Goal: Obtain resource: Download file/media

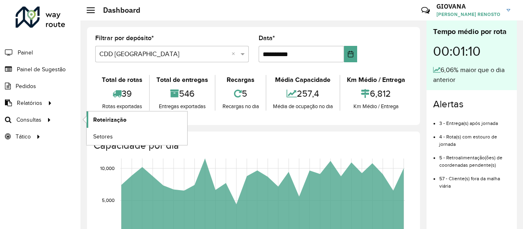
click at [117, 125] on link "Roteirização" at bounding box center [137, 120] width 101 height 16
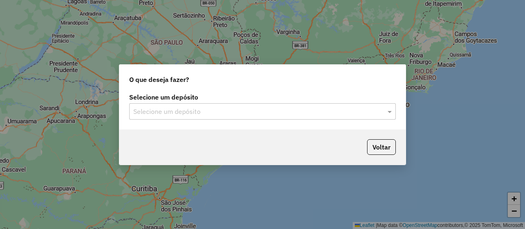
click at [267, 112] on input "text" at bounding box center [254, 112] width 242 height 10
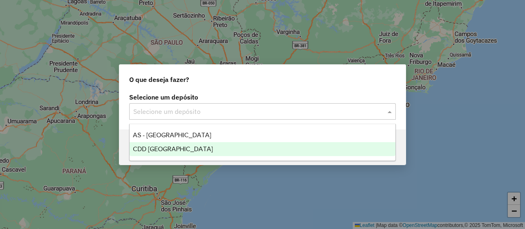
click at [222, 149] on div "CDD [GEOGRAPHIC_DATA]" at bounding box center [263, 149] width 266 height 14
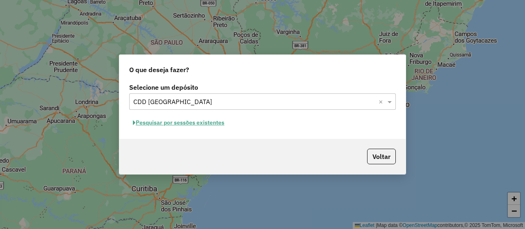
click at [167, 121] on button "Pesquisar por sessões existentes" at bounding box center [178, 123] width 99 height 13
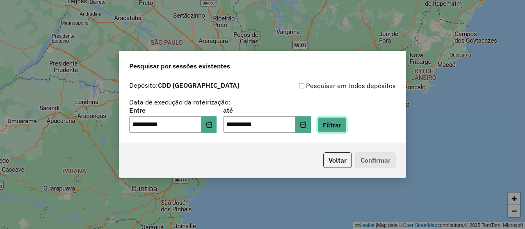
click at [337, 127] on button "Filtrar" at bounding box center [332, 125] width 29 height 16
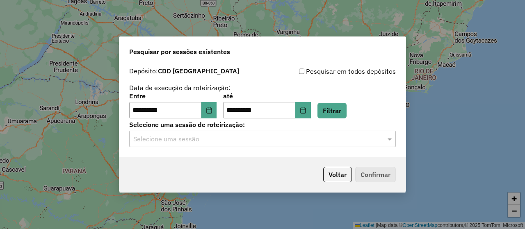
click at [266, 128] on label "Selecione uma sessão de roteirização:" at bounding box center [262, 125] width 267 height 10
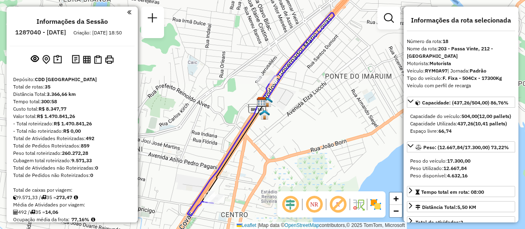
select select "**********"
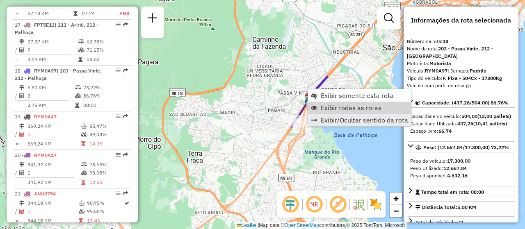
scroll to position [1155, 0]
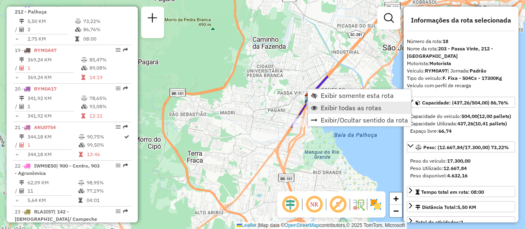
click at [378, 108] on span "Exibir todas as rotas" at bounding box center [351, 108] width 61 height 7
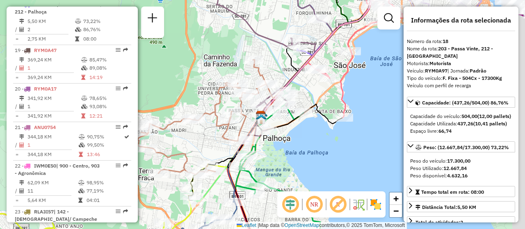
drag, startPoint x: 365, startPoint y: 147, endPoint x: 312, endPoint y: 166, distance: 57.1
click at [312, 166] on div "Janela de atendimento Grade de atendimento Capacidade Transportadoras Veículos …" at bounding box center [262, 114] width 525 height 229
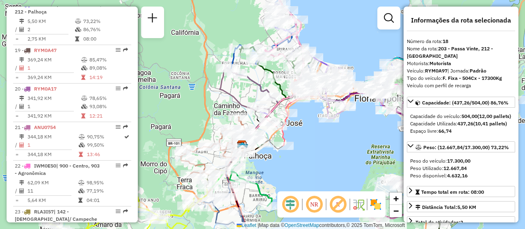
drag, startPoint x: 339, startPoint y: 155, endPoint x: 293, endPoint y: 173, distance: 49.4
click at [293, 173] on div "Janela de atendimento Grade de atendimento Capacidade Transportadoras Veículos …" at bounding box center [262, 114] width 525 height 229
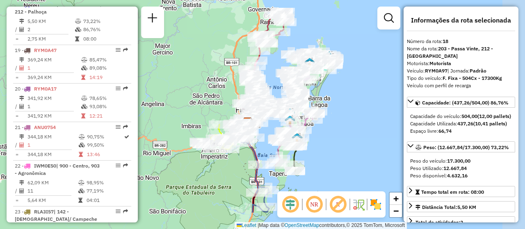
drag, startPoint x: 304, startPoint y: 164, endPoint x: 270, endPoint y: 124, distance: 52.7
click at [270, 124] on div "Rota 3 - Placa EXU0D96 05039328 - PONTA DA PEDRA LTDA Janela de atendimento Gra…" at bounding box center [262, 114] width 525 height 229
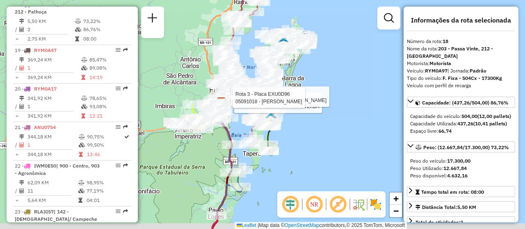
drag, startPoint x: 323, startPoint y: 162, endPoint x: 298, endPoint y: 144, distance: 31.1
click at [298, 144] on div "Rota 3 - Placa EXU0D96 05039328 - PONTA DA PEDRA LTDA Rota 3 - Placa EXU0D96 05…" at bounding box center [262, 114] width 525 height 229
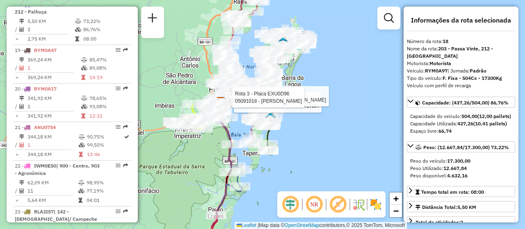
click at [307, 147] on div "Rota 3 - Placa EXU0D96 05039328 - PONTA DA PEDRA LTDA Rota 3 - Placa EXU0D96 05…" at bounding box center [262, 114] width 525 height 229
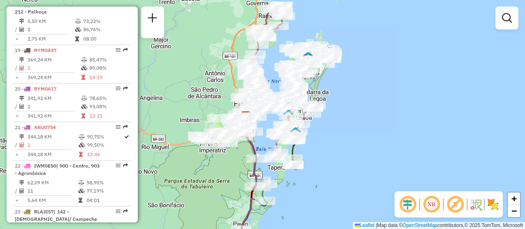
drag, startPoint x: 335, startPoint y: 176, endPoint x: 365, endPoint y: 199, distance: 38.0
click at [365, 199] on div "Janela de atendimento Grade de atendimento Capacidade Transportadoras Veículos …" at bounding box center [262, 114] width 525 height 229
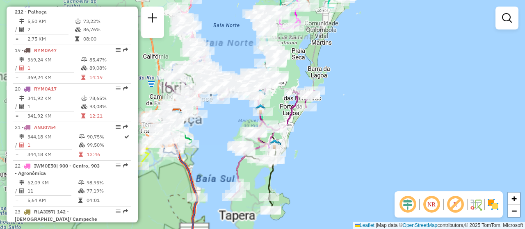
drag, startPoint x: 339, startPoint y: 160, endPoint x: 373, endPoint y: 172, distance: 36.5
click at [373, 172] on div "Janela de atendimento Grade de atendimento Capacidade Transportadoras Veículos …" at bounding box center [262, 114] width 525 height 229
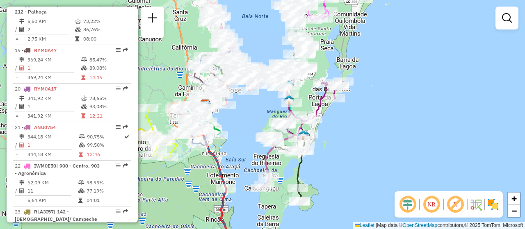
drag, startPoint x: 348, startPoint y: 187, endPoint x: 363, endPoint y: 169, distance: 23.0
click at [363, 169] on div "Janela de atendimento Grade de atendimento Capacidade Transportadoras Veículos …" at bounding box center [262, 114] width 525 height 229
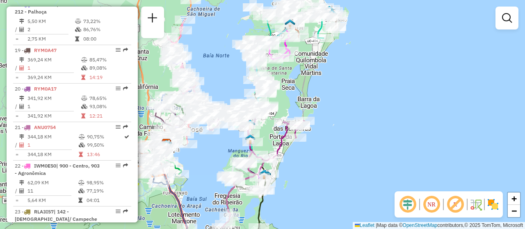
drag, startPoint x: 408, startPoint y: 148, endPoint x: 367, endPoint y: 189, distance: 58.1
click at [367, 189] on div "Janela de atendimento Grade de atendimento Capacidade Transportadoras Veículos …" at bounding box center [262, 114] width 525 height 229
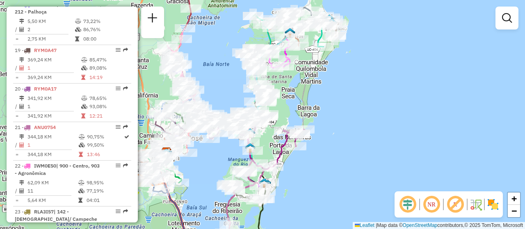
drag, startPoint x: 384, startPoint y: 137, endPoint x: 383, endPoint y: 177, distance: 40.2
click at [383, 177] on div "Janela de atendimento Grade de atendimento Capacidade Transportadoras Veículos …" at bounding box center [262, 114] width 525 height 229
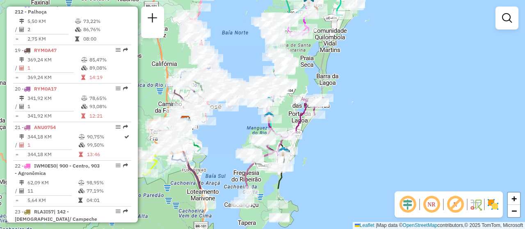
drag, startPoint x: 342, startPoint y: 185, endPoint x: 352, endPoint y: 151, distance: 34.7
click at [352, 151] on div "Janela de atendimento Grade de atendimento Capacidade Transportadoras Veículos …" at bounding box center [262, 114] width 525 height 229
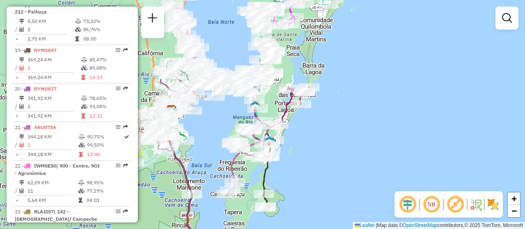
drag, startPoint x: 352, startPoint y: 193, endPoint x: 338, endPoint y: 183, distance: 17.6
click at [338, 183] on div "Janela de atendimento Grade de atendimento Capacidade Transportadoras Veículos …" at bounding box center [262, 114] width 525 height 229
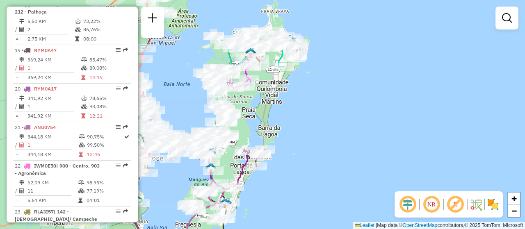
drag, startPoint x: 337, startPoint y: 135, endPoint x: 293, endPoint y: 198, distance: 76.5
click at [293, 198] on div "Janela de atendimento Grade de atendimento Capacidade Transportadoras Veículos …" at bounding box center [262, 114] width 525 height 229
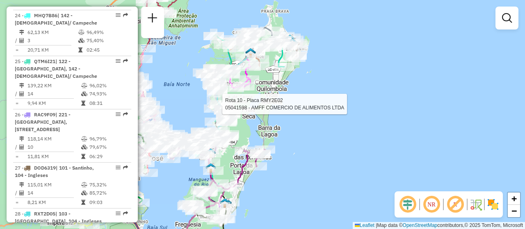
scroll to position [517, 0]
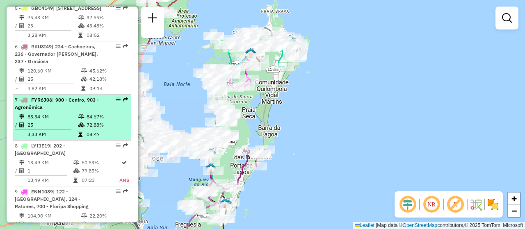
click at [112, 102] on div at bounding box center [115, 99] width 25 height 5
select select "**********"
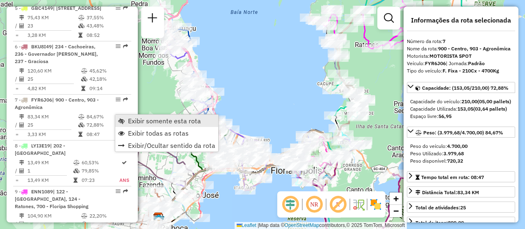
click at [142, 118] on span "Exibir somente esta rota" at bounding box center [164, 121] width 73 height 7
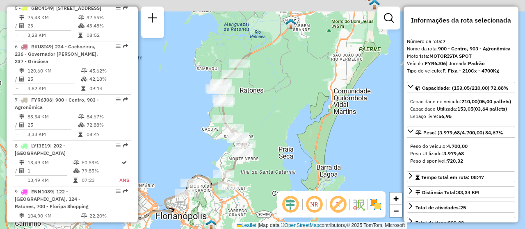
drag, startPoint x: 356, startPoint y: 143, endPoint x: 241, endPoint y: 189, distance: 124.3
click at [241, 189] on div "Janela de atendimento Grade de atendimento Capacidade Transportadoras Veículos …" at bounding box center [262, 114] width 525 height 229
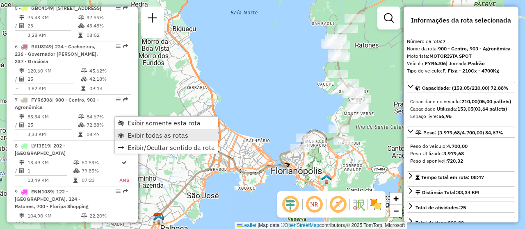
click at [154, 134] on span "Exibir todas as rotas" at bounding box center [158, 135] width 61 height 7
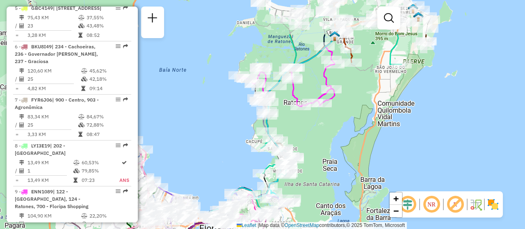
drag, startPoint x: 374, startPoint y: 138, endPoint x: 303, endPoint y: 191, distance: 89.4
click at [301, 197] on div "Rota 22 - Placa IWM0E50 05018538 - SEBASTIAO ORLI VIEIR Janela de atendimento G…" at bounding box center [262, 114] width 525 height 229
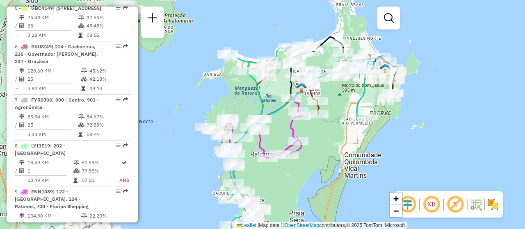
drag, startPoint x: 339, startPoint y: 136, endPoint x: 306, endPoint y: 187, distance: 60.0
click at [306, 187] on div "Rota 10 - Placa RMY2E02 05006884 - PANIF SANTA ISABEL L Rota 22 - Placa IWM0E50…" at bounding box center [262, 114] width 525 height 229
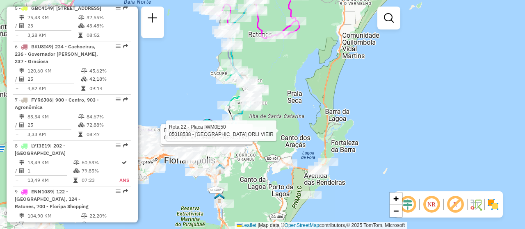
drag, startPoint x: 266, startPoint y: 191, endPoint x: 264, endPoint y: 73, distance: 118.3
click at [264, 73] on div "Rota 10 - Placa RMY2E02 05006884 - PANIF SANTA ISABEL L Rota 22 - Placa IWM0E50…" at bounding box center [262, 114] width 525 height 229
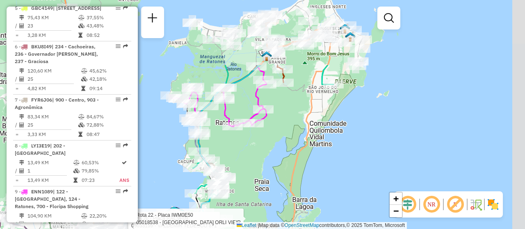
drag, startPoint x: 291, startPoint y: 69, endPoint x: 258, endPoint y: 157, distance: 94.2
click at [258, 157] on div "Rota 10 - Placa RMY2E02 05006884 - PANIF SANTA ISABEL L Rota 22 - Placa IWM0E50…" at bounding box center [262, 114] width 525 height 229
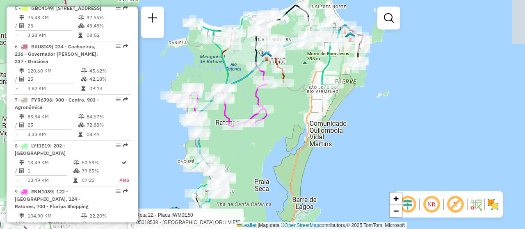
click at [379, 164] on div "Rota 10 - Placa RMY2E02 05006884 - PANIF SANTA ISABEL L Rota 22 - Placa IWM0E50…" at bounding box center [262, 114] width 525 height 229
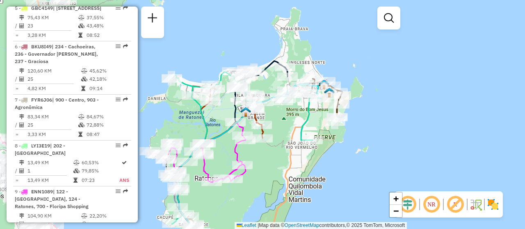
drag, startPoint x: 390, startPoint y: 125, endPoint x: 368, endPoint y: 180, distance: 59.5
click at [368, 180] on div "Rota 10 - Placa RMY2E02 05006884 - PANIF SANTA ISABEL L Rota 22 - Placa IWM0E50…" at bounding box center [262, 114] width 525 height 229
select select "**********"
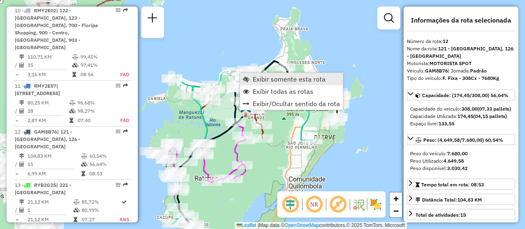
scroll to position [879, 0]
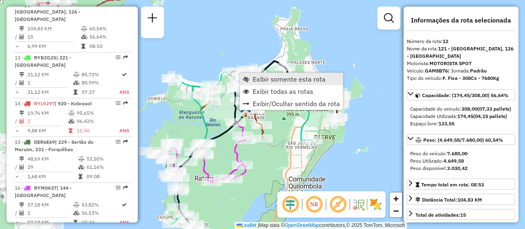
click at [273, 78] on span "Exibir somente esta rota" at bounding box center [289, 79] width 73 height 7
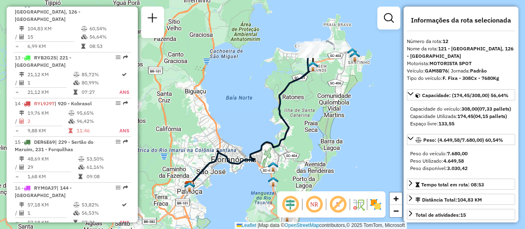
drag, startPoint x: 294, startPoint y: 104, endPoint x: 260, endPoint y: 161, distance: 66.8
click at [260, 161] on div "Janela de atendimento Grade de atendimento Capacidade Transportadoras Veículos …" at bounding box center [262, 114] width 525 height 229
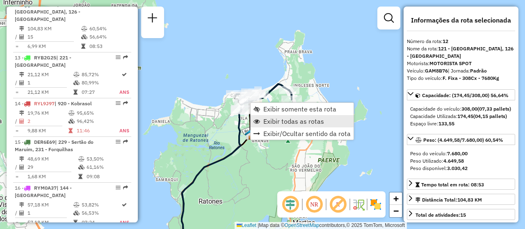
click at [281, 124] on span "Exibir todas as rotas" at bounding box center [294, 121] width 61 height 7
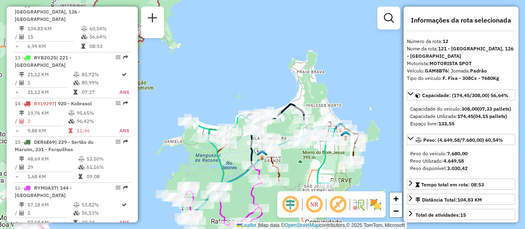
drag, startPoint x: 236, startPoint y: 142, endPoint x: 242, endPoint y: 150, distance: 10.6
click at [242, 150] on div "Janela de atendimento Grade de atendimento Capacidade Transportadoras Veículos …" at bounding box center [262, 114] width 525 height 229
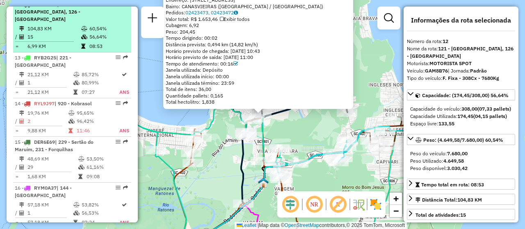
click at [115, 50] on td "08:53" at bounding box center [108, 46] width 39 height 8
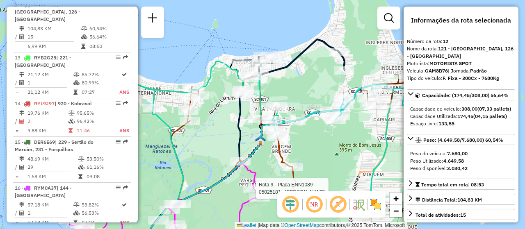
click at [300, 89] on div "Rota 9 - Placa ENN1089 05025181 - LUCAS PINHEIRO CABRA Janela de atendimento Gr…" at bounding box center [262, 114] width 525 height 229
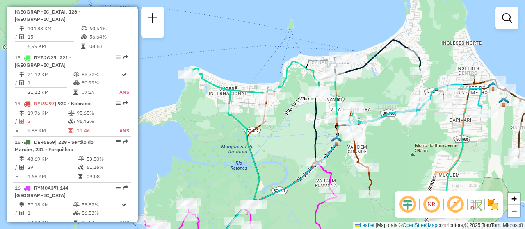
drag, startPoint x: 214, startPoint y: 143, endPoint x: 290, endPoint y: 144, distance: 75.9
click at [290, 144] on div "Janela de atendimento Grade de atendimento Capacidade Transportadoras Veículos …" at bounding box center [262, 114] width 525 height 229
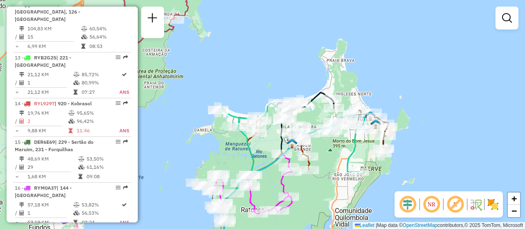
drag, startPoint x: 291, startPoint y: 143, endPoint x: 269, endPoint y: 147, distance: 22.2
click at [269, 147] on div "Janela de atendimento Grade de atendimento Capacidade Transportadoras Veículos …" at bounding box center [262, 114] width 525 height 229
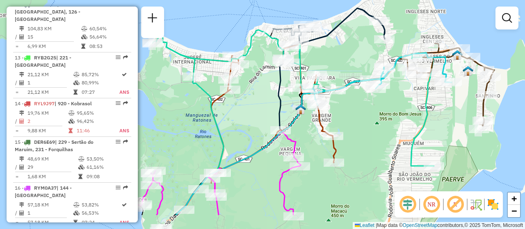
drag, startPoint x: 248, startPoint y: 154, endPoint x: 244, endPoint y: 117, distance: 37.1
click at [244, 117] on div "Janela de atendimento Grade de atendimento Capacidade Transportadoras Veículos …" at bounding box center [262, 114] width 525 height 229
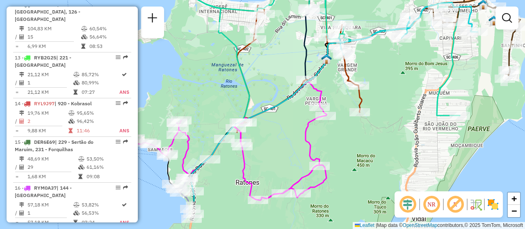
drag, startPoint x: 244, startPoint y: 195, endPoint x: 268, endPoint y: 145, distance: 55.8
click at [268, 145] on div "Janela de atendimento Grade de atendimento Capacidade Transportadoras Veículos …" at bounding box center [262, 114] width 525 height 229
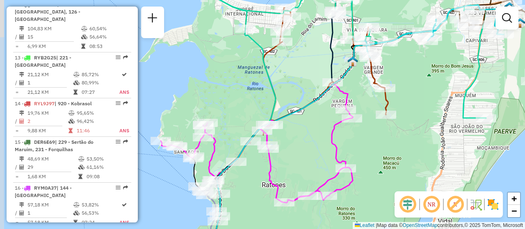
drag, startPoint x: 229, startPoint y: 173, endPoint x: 255, endPoint y: 175, distance: 26.4
click at [255, 175] on div "Janela de atendimento Grade de atendimento Capacidade Transportadoras Veículos …" at bounding box center [262, 114] width 525 height 229
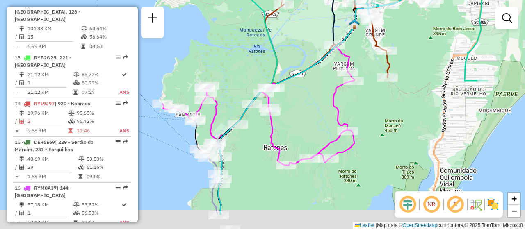
drag, startPoint x: 291, startPoint y: 154, endPoint x: 293, endPoint y: 116, distance: 37.4
click at [293, 116] on div "Janela de atendimento Grade de atendimento Capacidade Transportadoras Veículos …" at bounding box center [262, 114] width 525 height 229
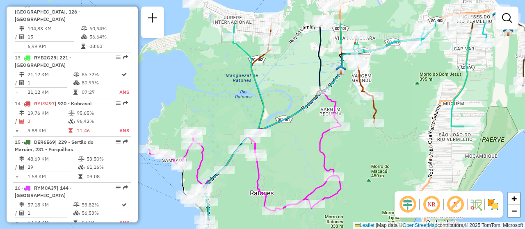
drag, startPoint x: 252, startPoint y: 148, endPoint x: 237, endPoint y: 196, distance: 49.9
click at [237, 196] on div "Janela de atendimento Grade de atendimento Capacidade Transportadoras Veículos …" at bounding box center [262, 114] width 525 height 229
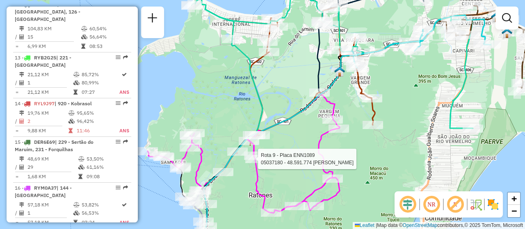
select select "**********"
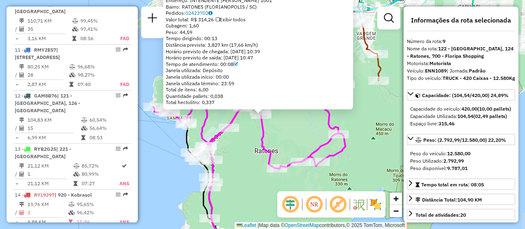
scroll to position [712, 0]
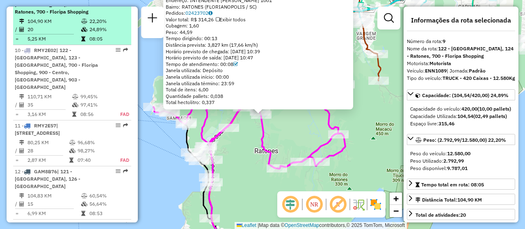
click at [107, 34] on td "24,89%" at bounding box center [108, 29] width 39 height 8
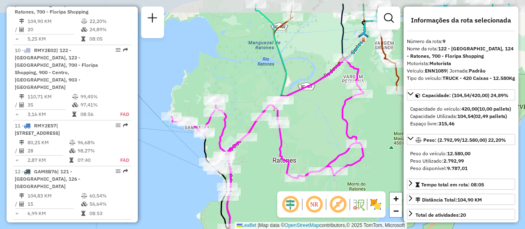
drag, startPoint x: 323, startPoint y: 138, endPoint x: 279, endPoint y: 163, distance: 50.9
click at [279, 163] on icon at bounding box center [268, 118] width 192 height 119
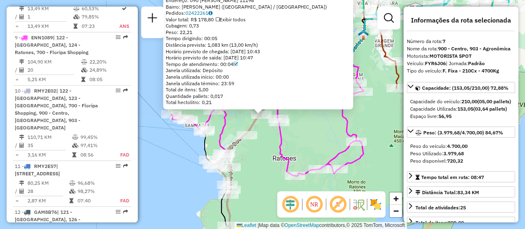
scroll to position [620, 0]
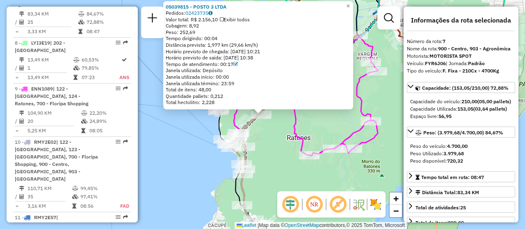
click at [280, 136] on div "05039815 - POSTO 3 LTDA Pedidos: 02423735 Valor total: R$ 2.156,10 Exibir todos…" at bounding box center [262, 114] width 525 height 229
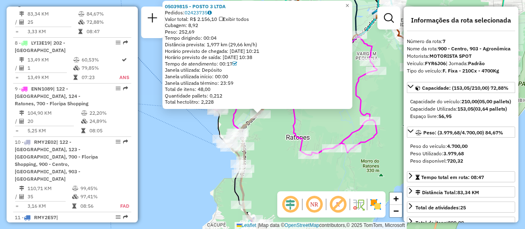
click at [287, 170] on div "Rota 9 - Placa ENN1089 05029494 - VALDEVINO EUGENIO GO 05039815 - POSTO 3 LTDA …" at bounding box center [262, 114] width 525 height 229
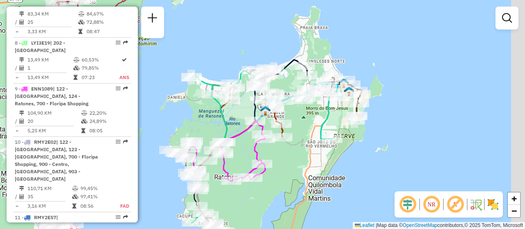
drag, startPoint x: 408, startPoint y: 130, endPoint x: 272, endPoint y: 144, distance: 136.6
click at [291, 153] on div "Janela de atendimento Grade de atendimento Capacidade Transportadoras Veículos …" at bounding box center [262, 114] width 525 height 229
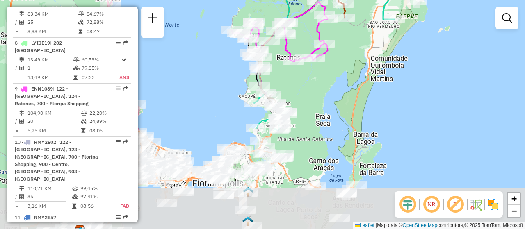
drag, startPoint x: 266, startPoint y: 162, endPoint x: 339, endPoint y: 41, distance: 142.0
click at [339, 41] on div "Janela de atendimento Grade de atendimento Capacidade Transportadoras Veículos …" at bounding box center [262, 114] width 525 height 229
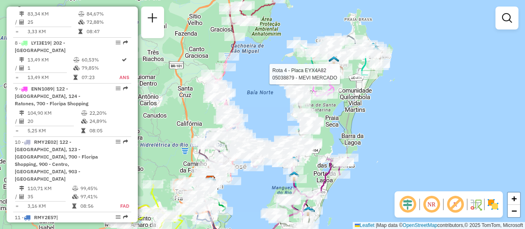
click at [409, 95] on div "Rota 4 - Placa EYX4A82 05038879 - MEVI MERCADO Janela de atendimento Grade de a…" at bounding box center [262, 114] width 525 height 229
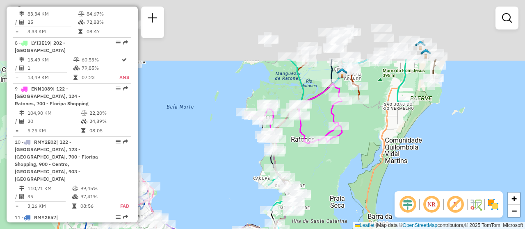
drag, startPoint x: 378, startPoint y: 112, endPoint x: 429, endPoint y: 209, distance: 109.1
click at [431, 211] on hb-router-mapa "Informações da Sessão 1287040 - 02/10/2025 Criação: 01/10/2025 18:50 Depósito: …" at bounding box center [262, 114] width 525 height 229
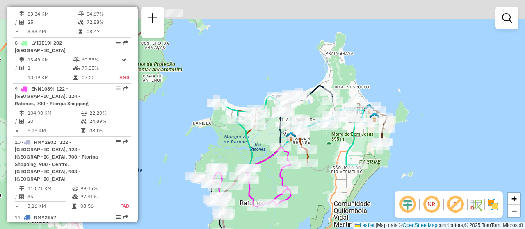
drag, startPoint x: 434, startPoint y: 146, endPoint x: 385, endPoint y: 194, distance: 68.5
click at [385, 194] on div "Janela de atendimento Grade de atendimento Capacidade Transportadoras Veículos …" at bounding box center [262, 114] width 525 height 229
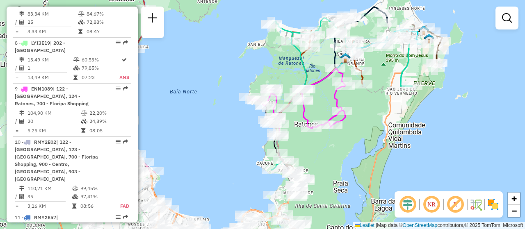
drag, startPoint x: 373, startPoint y: 164, endPoint x: 427, endPoint y: 85, distance: 95.9
click at [427, 85] on div "Janela de atendimento Grade de atendimento Capacidade Transportadoras Veículos …" at bounding box center [262, 114] width 525 height 229
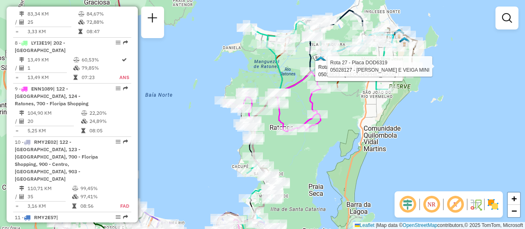
drag, startPoint x: 438, startPoint y: 156, endPoint x: 414, endPoint y: 159, distance: 24.0
click at [414, 159] on div "Rota 27 - Placa DOD6319 05016615 - COSTAO DO SANTINHO T Rota 27 - Placa DOD6319…" at bounding box center [262, 114] width 525 height 229
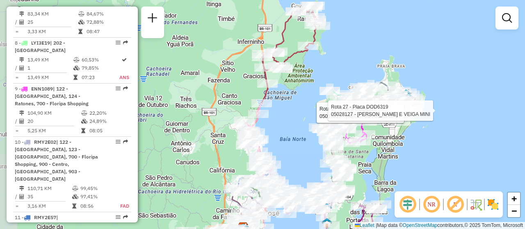
click at [423, 156] on div "Rota 27 - Placa DOD6319 05016615 - COSTAO DO SANTINHO T Rota 27 - Placa DOD6319…" at bounding box center [262, 114] width 525 height 229
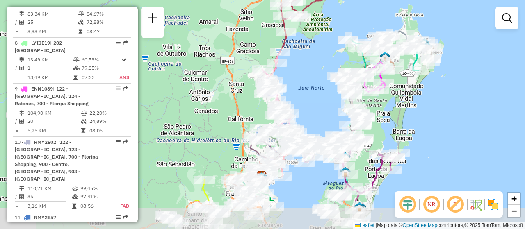
drag, startPoint x: 314, startPoint y: 166, endPoint x: 332, endPoint y: 115, distance: 54.9
click at [332, 115] on div "Janela de atendimento Grade de atendimento Capacidade Transportadoras Veículos …" at bounding box center [262, 114] width 525 height 229
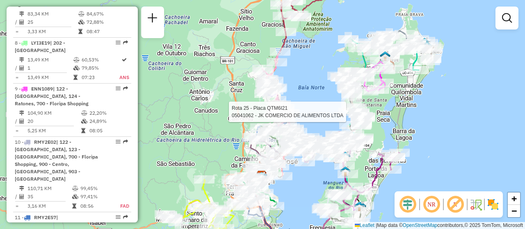
drag, startPoint x: 313, startPoint y: 183, endPoint x: 339, endPoint y: 114, distance: 73.9
click at [339, 116] on div "Rota 25 - Placa QTM6I21 05041062 - JK COMERCIO DE ALIMENTOS LTDA Janela de aten…" at bounding box center [262, 114] width 525 height 229
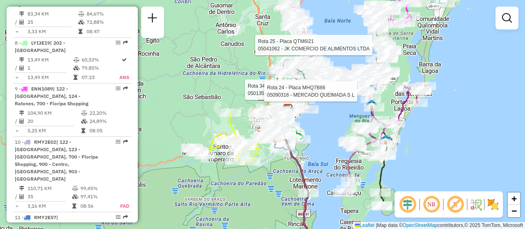
scroll to position [410, 0]
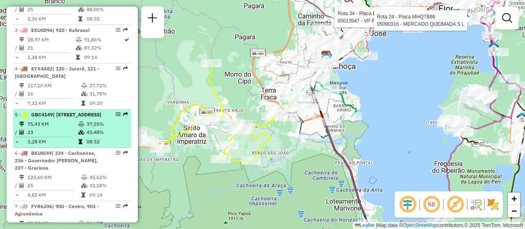
select select "**********"
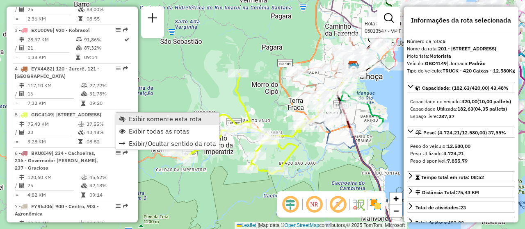
click at [136, 121] on span "Exibir somente esta rota" at bounding box center [165, 119] width 73 height 7
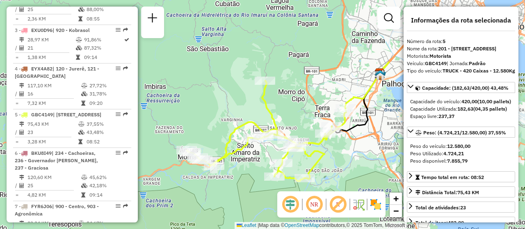
drag, startPoint x: 323, startPoint y: 150, endPoint x: 351, endPoint y: 159, distance: 29.6
click at [351, 159] on div "Janela de atendimento Grade de atendimento Capacidade Transportadoras Veículos …" at bounding box center [262, 114] width 525 height 229
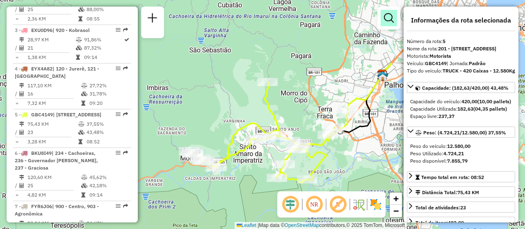
click at [386, 23] on em at bounding box center [389, 18] width 10 height 10
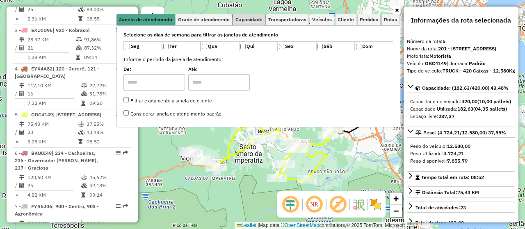
click at [243, 23] on link "Capacidade" at bounding box center [249, 19] width 32 height 11
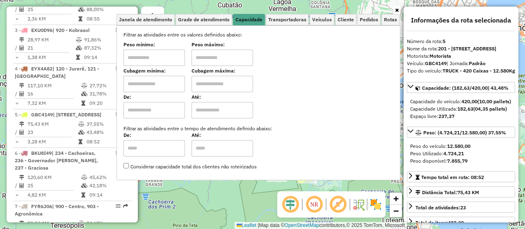
click at [157, 56] on input "text" at bounding box center [155, 58] width 62 height 16
click at [140, 86] on input "text" at bounding box center [155, 84] width 62 height 16
type input "****"
click at [256, 217] on div "Limpar filtros Janela de atendimento Grade de atendimento Capacidade Transporta…" at bounding box center [262, 114] width 525 height 229
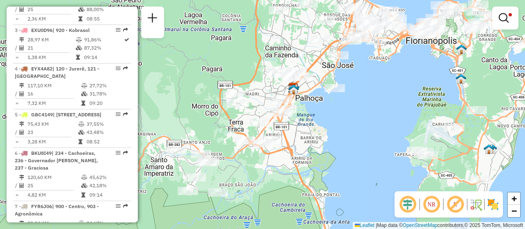
drag, startPoint x: 257, startPoint y: 205, endPoint x: 167, endPoint y: 218, distance: 90.0
click at [167, 218] on div "Limpar filtros Janela de atendimento Grade de atendimento Capacidade Transporta…" at bounding box center [262, 114] width 525 height 229
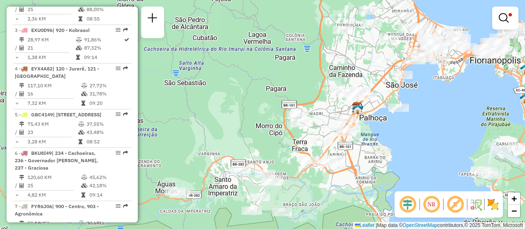
drag, startPoint x: 399, startPoint y: 138, endPoint x: 385, endPoint y: 158, distance: 24.4
click at [385, 158] on div "Limpar filtros Janela de atendimento Grade de atendimento Capacidade Transporta…" at bounding box center [262, 114] width 525 height 229
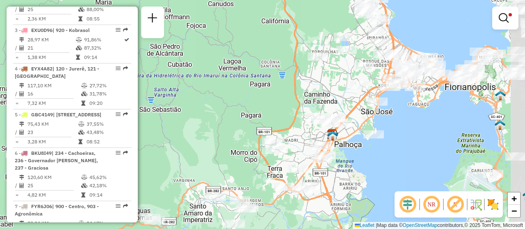
drag, startPoint x: 396, startPoint y: 138, endPoint x: 371, endPoint y: 165, distance: 36.6
click at [371, 165] on div "Limpar filtros Janela de atendimento Grade de atendimento Capacidade Transporta…" at bounding box center [262, 114] width 525 height 229
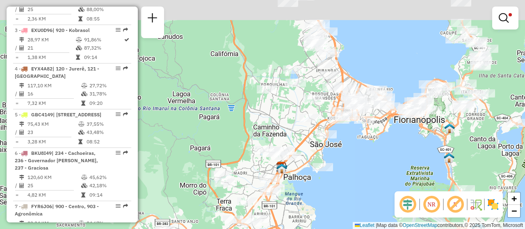
drag, startPoint x: 399, startPoint y: 146, endPoint x: 324, endPoint y: 196, distance: 89.9
click at [324, 196] on div "Limpar filtros Janela de atendimento Grade de atendimento Capacidade Transporta…" at bounding box center [262, 114] width 525 height 229
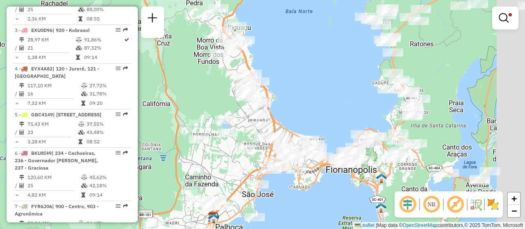
drag, startPoint x: 347, startPoint y: 180, endPoint x: 302, endPoint y: 214, distance: 56.3
click at [302, 214] on div "Limpar filtros Janela de atendimento Grade de atendimento Capacidade Transporta…" at bounding box center [262, 114] width 525 height 229
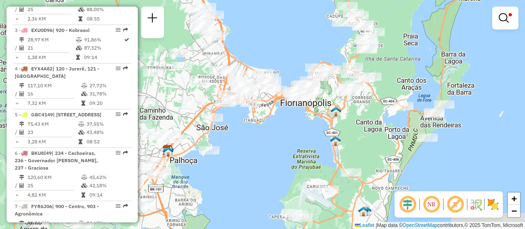
drag, startPoint x: 314, startPoint y: 113, endPoint x: 269, endPoint y: 46, distance: 81.2
click at [269, 46] on div "Limpar filtros Janela de atendimento Grade de atendimento Capacidade Transporta…" at bounding box center [262, 114] width 525 height 229
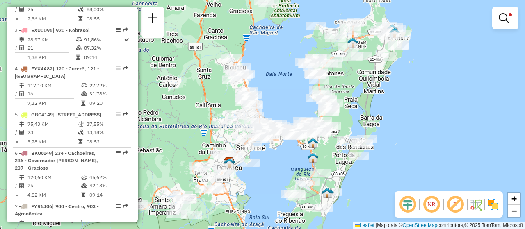
drag, startPoint x: 407, startPoint y: 157, endPoint x: 404, endPoint y: 184, distance: 27.3
click at [404, 184] on div "Limpar filtros Janela de atendimento Grade de atendimento Capacidade Transporta…" at bounding box center [262, 114] width 525 height 229
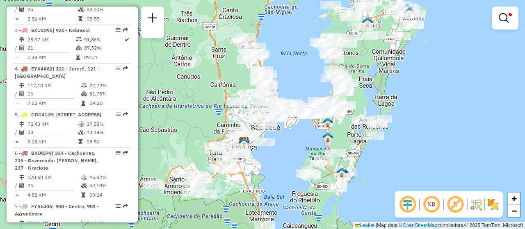
drag, startPoint x: 390, startPoint y: 173, endPoint x: 405, endPoint y: 152, distance: 26.0
click at [405, 152] on div "Limpar filtros Janela de atendimento Grade de atendimento Capacidade Transporta…" at bounding box center [262, 114] width 525 height 229
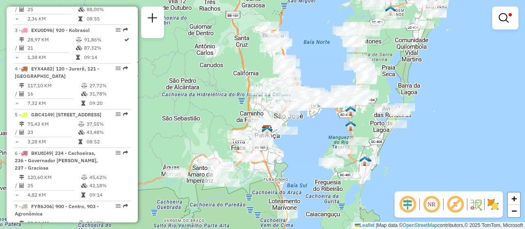
drag, startPoint x: 399, startPoint y: 158, endPoint x: 422, endPoint y: 147, distance: 25.7
click at [422, 147] on div "Limpar filtros Janela de atendimento Grade de atendimento Capacidade Transporta…" at bounding box center [262, 114] width 525 height 229
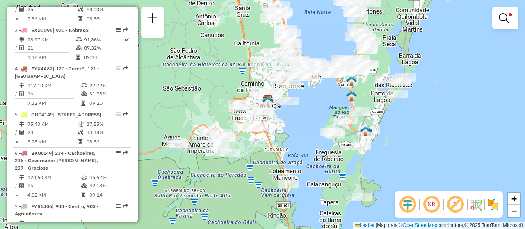
drag, startPoint x: 293, startPoint y: 148, endPoint x: 292, endPoint y: 112, distance: 35.7
click at [292, 112] on div "Limpar filtros Janela de atendimento Grade de atendimento Capacidade Transporta…" at bounding box center [262, 114] width 525 height 229
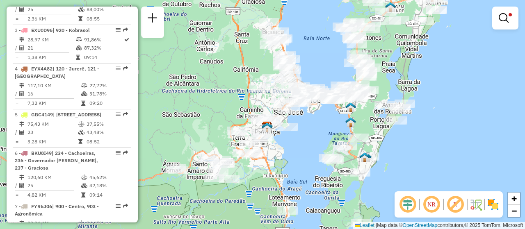
drag, startPoint x: 442, startPoint y: 126, endPoint x: 442, endPoint y: 168, distance: 42.7
click at [442, 168] on div "Limpar filtros Janela de atendimento Grade de atendimento Capacidade Transporta…" at bounding box center [262, 114] width 525 height 229
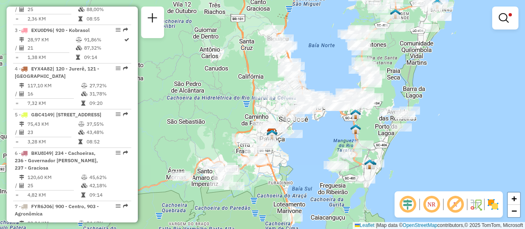
drag, startPoint x: 324, startPoint y: 119, endPoint x: 333, endPoint y: 128, distance: 13.6
click at [333, 128] on div "Limpar filtros Janela de atendimento Grade de atendimento Capacidade Transporta…" at bounding box center [262, 114] width 525 height 229
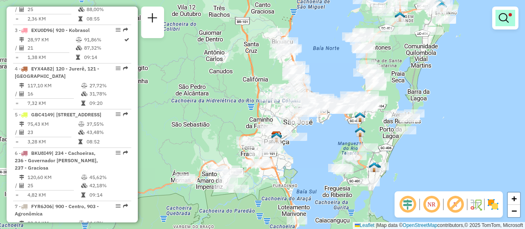
click at [514, 22] on link at bounding box center [506, 18] width 20 height 16
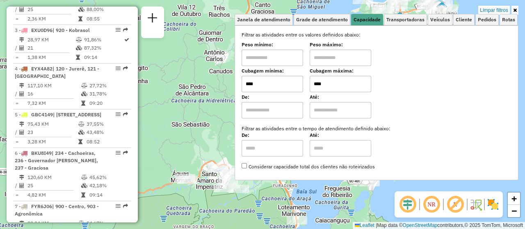
click at [495, 9] on link "Limpar filtros" at bounding box center [495, 10] width 32 height 9
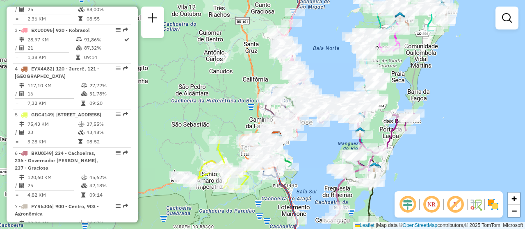
click at [518, 12] on div at bounding box center [507, 18] width 23 height 23
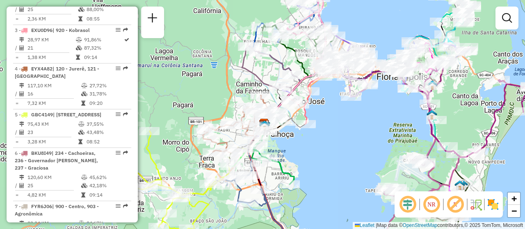
scroll to position [1725, 0]
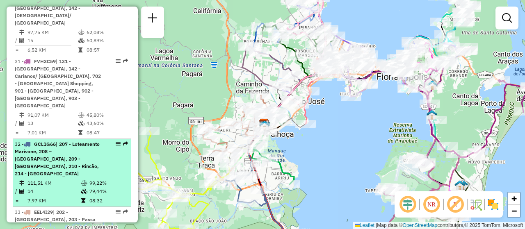
click at [116, 142] on em at bounding box center [118, 144] width 5 height 5
select select "**********"
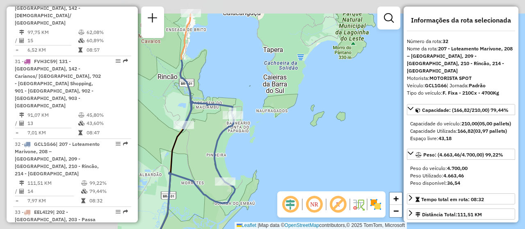
drag, startPoint x: 230, startPoint y: 76, endPoint x: 428, endPoint y: 159, distance: 214.2
click at [428, 159] on hb-router-mapa "Informações da Sessão 1287040 - 02/10/2025 Criação: 01/10/2025 18:50 Depósito: …" at bounding box center [262, 114] width 525 height 229
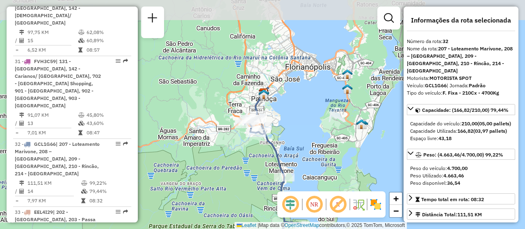
drag, startPoint x: 276, startPoint y: 85, endPoint x: 221, endPoint y: 221, distance: 146.8
click at [291, 186] on div "Janela de atendimento Grade de atendimento Capacidade Transportadoras Veículos …" at bounding box center [262, 114] width 525 height 229
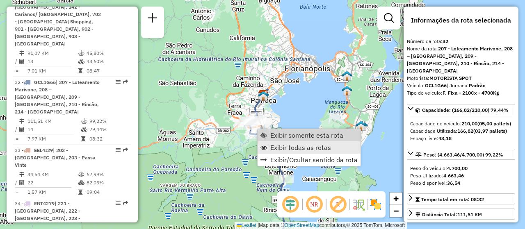
scroll to position [1828, 0]
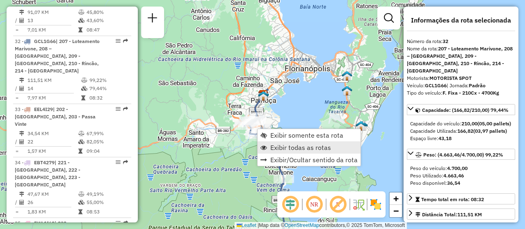
click at [310, 145] on span "Exibir todas as rotas" at bounding box center [301, 147] width 61 height 7
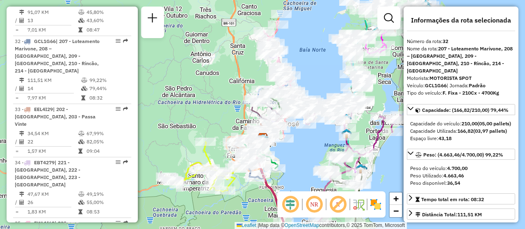
drag, startPoint x: 307, startPoint y: 97, endPoint x: 307, endPoint y: 140, distance: 43.1
click at [307, 140] on div "Janela de atendimento Grade de atendimento Capacidade Transportadoras Veículos …" at bounding box center [262, 114] width 525 height 229
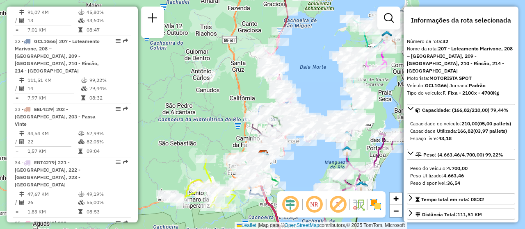
drag, startPoint x: 303, startPoint y: 62, endPoint x: 276, endPoint y: 135, distance: 78.2
click at [276, 135] on div "Janela de atendimento Grade de atendimento Capacidade Transportadoras Veículos …" at bounding box center [262, 114] width 525 height 229
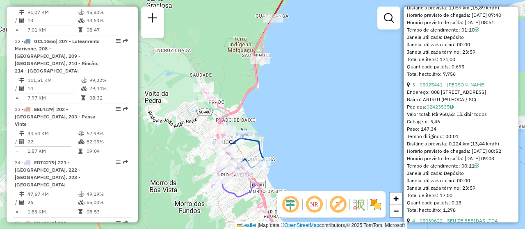
scroll to position [914, 0]
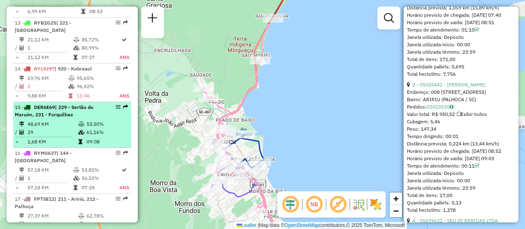
click at [116, 110] on em at bounding box center [118, 107] width 5 height 5
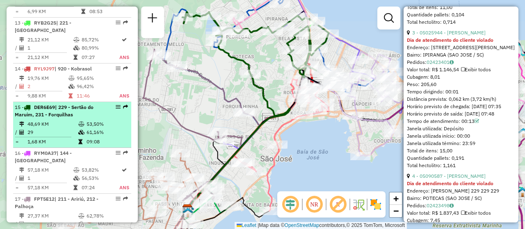
scroll to position [559, 0]
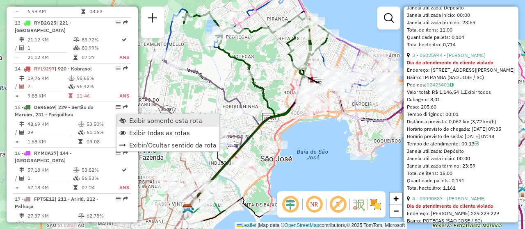
click at [138, 117] on span "Exibir somente esta rota" at bounding box center [165, 120] width 73 height 7
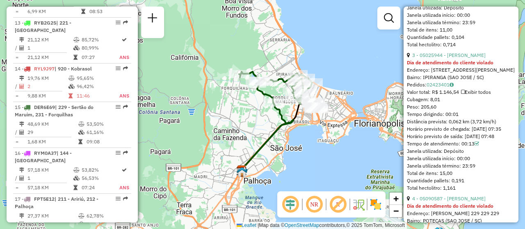
drag, startPoint x: 305, startPoint y: 128, endPoint x: 279, endPoint y: 159, distance: 40.2
click at [280, 158] on div "Janela de atendimento Grade de atendimento Capacidade Transportadoras Veículos …" at bounding box center [262, 114] width 525 height 229
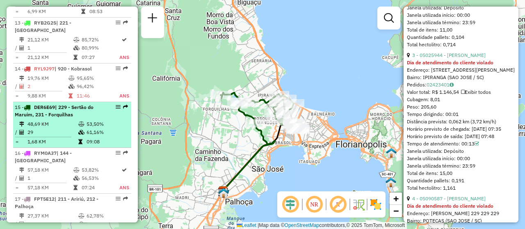
drag, startPoint x: 113, startPoint y: 114, endPoint x: 127, endPoint y: 128, distance: 20.0
click at [127, 128] on li "15 - DER6E69 | 229 - Sertão do Maruim, 231 - Forquilhas 48,69 KM 53,50% / 29 61…" at bounding box center [72, 125] width 118 height 46
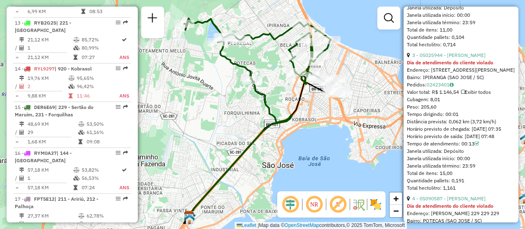
drag, startPoint x: 320, startPoint y: 120, endPoint x: 318, endPoint y: 151, distance: 31.2
click at [318, 151] on div "Janela de atendimento Grade de atendimento Capacidade Transportadoras Veículos …" at bounding box center [262, 114] width 525 height 229
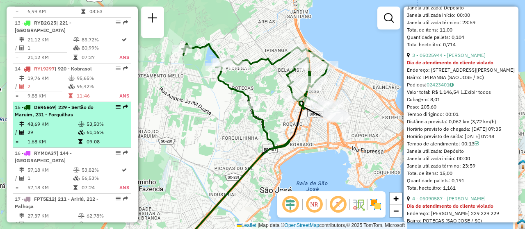
drag, startPoint x: 119, startPoint y: 113, endPoint x: 125, endPoint y: 122, distance: 10.3
click at [125, 119] on div "15 - DER6E69 | 229 - Sertão do Maruim, 231 - Forquilhas" at bounding box center [72, 111] width 115 height 15
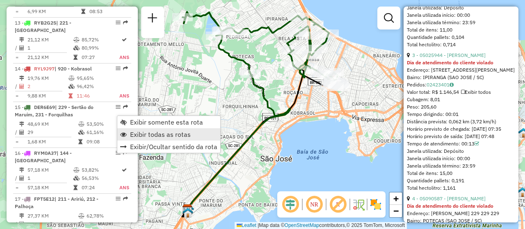
click at [145, 132] on span "Exibir todas as rotas" at bounding box center [160, 134] width 61 height 7
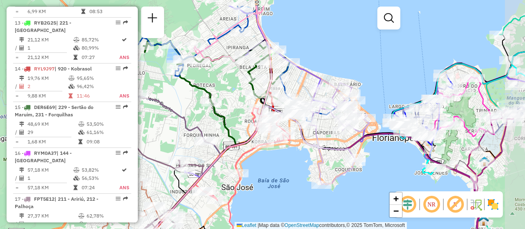
drag, startPoint x: 321, startPoint y: 134, endPoint x: 289, endPoint y: 161, distance: 42.3
click at [289, 161] on div "Janela de atendimento Grade de atendimento Capacidade Transportadoras Veículos …" at bounding box center [262, 114] width 525 height 229
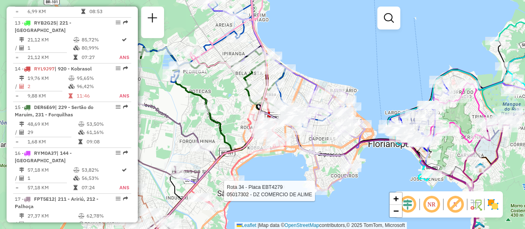
select select "**********"
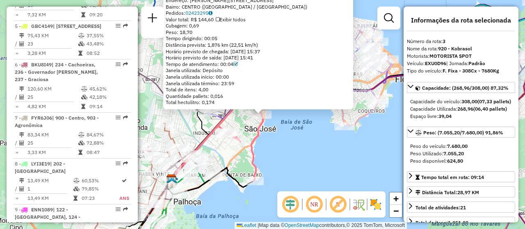
scroll to position [429, 0]
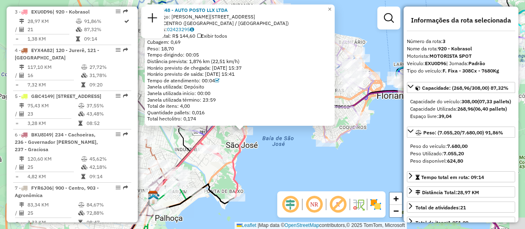
drag, startPoint x: 300, startPoint y: 144, endPoint x: 213, endPoint y: 197, distance: 102.6
click at [213, 197] on div "05036848 - AUTO POSTO LLX LTDA Endereço: R GETULIO VARGAS 2796 Bairro: CENTRO (…" at bounding box center [262, 114] width 525 height 229
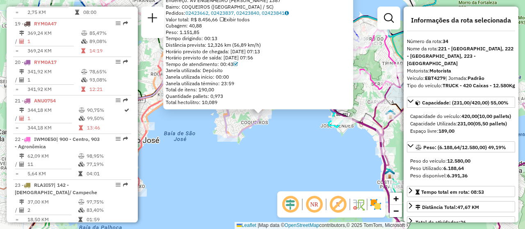
scroll to position [1832, 0]
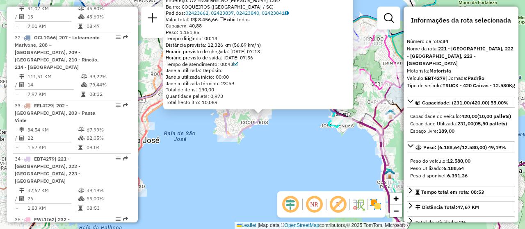
click at [278, 161] on div "05013547 - VP FLORIPETRO COM DE Endereço: AV ENGENHEIRO MAX DE SOUZA 1387 Bairr…" at bounding box center [262, 114] width 525 height 229
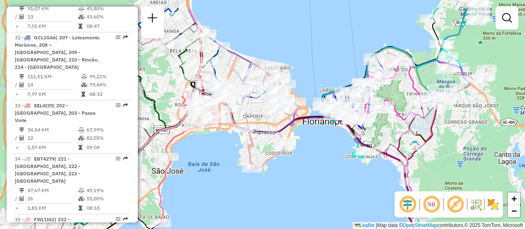
drag, startPoint x: 244, startPoint y: 147, endPoint x: 261, endPoint y: 180, distance: 37.5
click at [267, 179] on div "Janela de atendimento Grade de atendimento Capacidade Transportadoras Veículos …" at bounding box center [262, 114] width 525 height 229
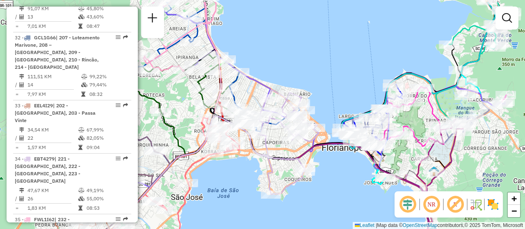
drag, startPoint x: 229, startPoint y: 160, endPoint x: 256, endPoint y: 199, distance: 47.6
click at [257, 199] on div "Janela de atendimento Grade de atendimento Capacidade Transportadoras Veículos …" at bounding box center [262, 114] width 525 height 229
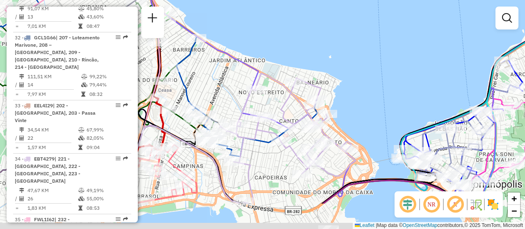
drag, startPoint x: 214, startPoint y: 183, endPoint x: 259, endPoint y: 123, distance: 74.5
click at [259, 123] on icon at bounding box center [288, 138] width 136 height 131
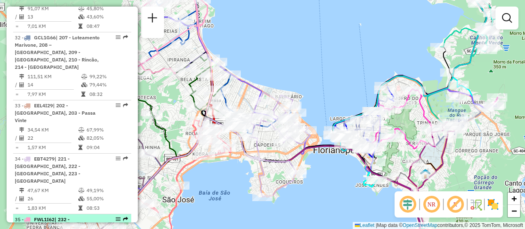
click at [117, 217] on em at bounding box center [118, 219] width 5 height 5
select select "**********"
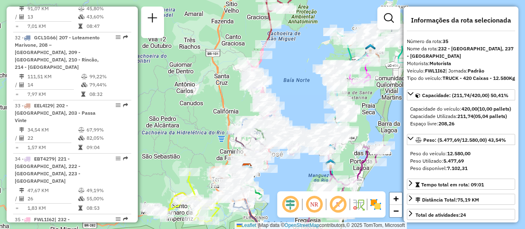
drag, startPoint x: 307, startPoint y: 93, endPoint x: 310, endPoint y: 80, distance: 13.4
click at [310, 80] on div "Janela de atendimento Grade de atendimento Capacidade Transportadoras Veículos …" at bounding box center [262, 114] width 525 height 229
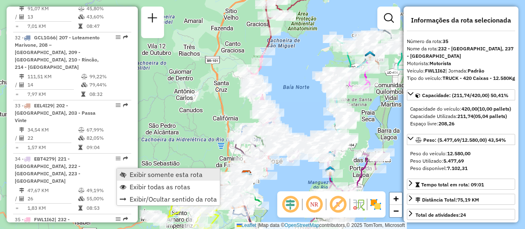
click at [131, 172] on span "Exibir somente esta rota" at bounding box center [166, 175] width 73 height 7
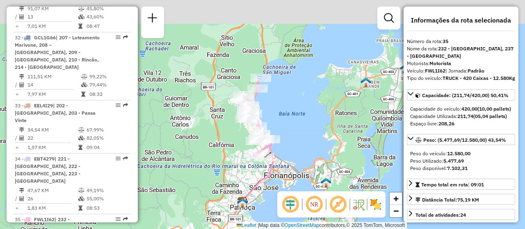
drag, startPoint x: 268, startPoint y: 79, endPoint x: 264, endPoint y: 106, distance: 27.8
click at [264, 106] on div "Janela de atendimento Grade de atendimento Capacidade Transportadoras Veículos …" at bounding box center [262, 114] width 525 height 229
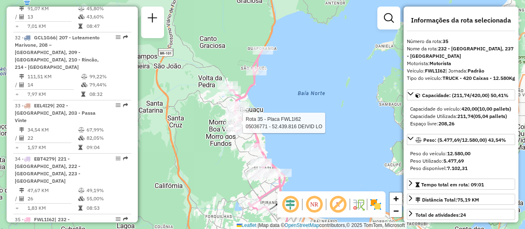
click at [345, 163] on div "Rota 35 - Placa FWL1I62 05036771 - 52.439.816 DEIVID LO Janela de atendimento G…" at bounding box center [262, 114] width 525 height 229
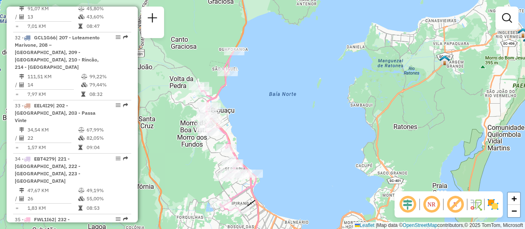
drag, startPoint x: 340, startPoint y: 157, endPoint x: 312, endPoint y: 158, distance: 28.7
click at [312, 158] on div "Janela de atendimento Grade de atendimento Capacidade Transportadoras Veículos …" at bounding box center [262, 114] width 525 height 229
drag, startPoint x: 118, startPoint y: 167, endPoint x: 110, endPoint y: 174, distance: 10.5
click at [110, 216] on div "35 - FWL1I62 | 232 - Biguaçu, 237 - Graciosa" at bounding box center [72, 227] width 115 height 22
select select "**********"
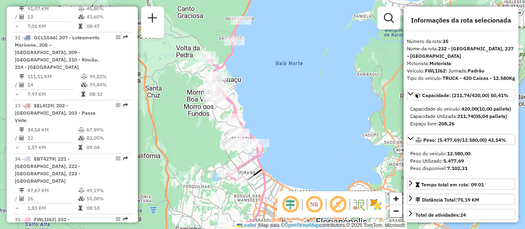
drag, startPoint x: 277, startPoint y: 79, endPoint x: 294, endPoint y: 108, distance: 33.8
click at [294, 108] on div "Janela de atendimento Grade de atendimento Capacidade Transportadoras Veículos …" at bounding box center [262, 114] width 525 height 229
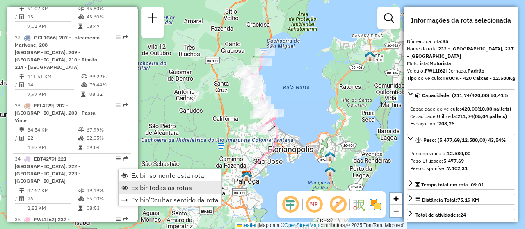
click at [147, 188] on span "Exibir todas as rotas" at bounding box center [161, 188] width 61 height 7
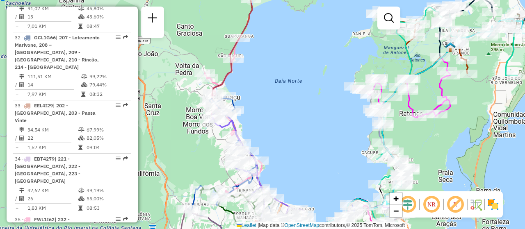
drag, startPoint x: 261, startPoint y: 115, endPoint x: 263, endPoint y: 119, distance: 5.1
click at [264, 119] on div "Janela de atendimento Grade de atendimento Capacidade Transportadoras Veículos …" at bounding box center [262, 114] width 525 height 229
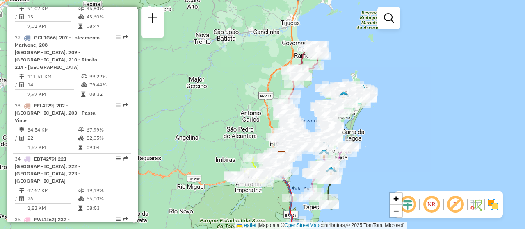
drag, startPoint x: 377, startPoint y: 154, endPoint x: 351, endPoint y: 110, distance: 50.8
click at [351, 110] on div "Janela de atendimento Grade de atendimento Capacidade Transportadoras Veículos …" at bounding box center [262, 114] width 525 height 229
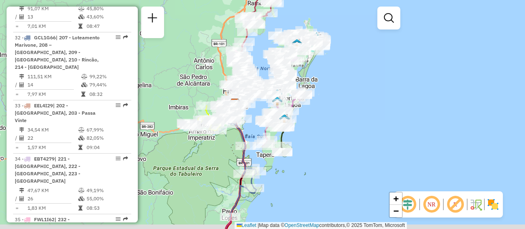
drag, startPoint x: 338, startPoint y: 145, endPoint x: 310, endPoint y: 131, distance: 31.4
click at [310, 131] on div "Janela de atendimento Grade de atendimento Capacidade Transportadoras Veículos …" at bounding box center [262, 114] width 525 height 229
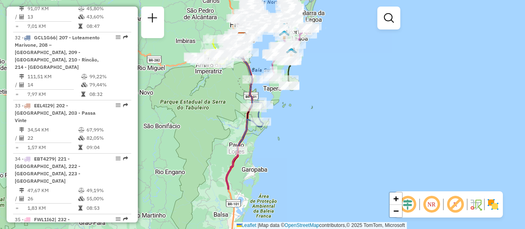
drag, startPoint x: 282, startPoint y: 179, endPoint x: 294, endPoint y: 117, distance: 63.9
click at [294, 117] on div "Janela de atendimento Grade de atendimento Capacidade Transportadoras Veículos …" at bounding box center [262, 114] width 525 height 229
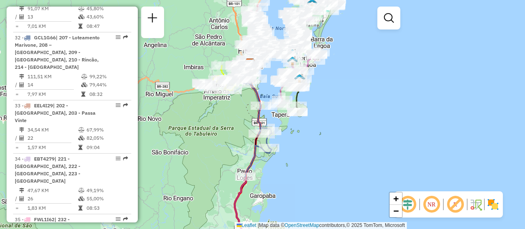
drag, startPoint x: 307, startPoint y: 142, endPoint x: 318, endPoint y: 195, distance: 54.7
click at [318, 195] on div "Janela de atendimento Grade de atendimento Capacidade Transportadoras Veículos …" at bounding box center [262, 114] width 525 height 229
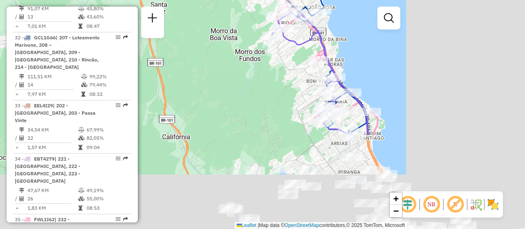
drag, startPoint x: 293, startPoint y: 144, endPoint x: 75, endPoint y: -7, distance: 265.1
click at [75, 0] on html "Aplicando filtros Pop-up bloqueado! Seu navegador bloqueou automáticamente a ab…" at bounding box center [262, 114] width 525 height 229
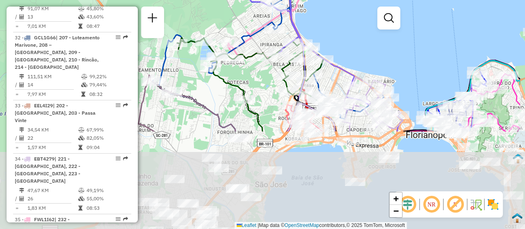
drag, startPoint x: 241, startPoint y: 186, endPoint x: 186, endPoint y: 66, distance: 132.6
click at [186, 66] on div "Rota 29 - Placa RTI5A92 05022103 - ALTO RIBEIRAO COMERC Janela de atendimento G…" at bounding box center [262, 114] width 525 height 229
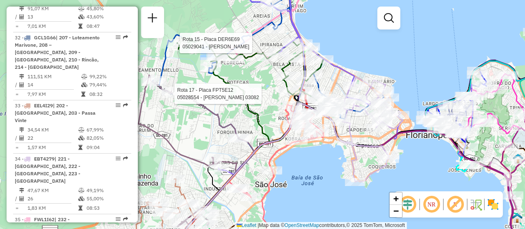
select select "**********"
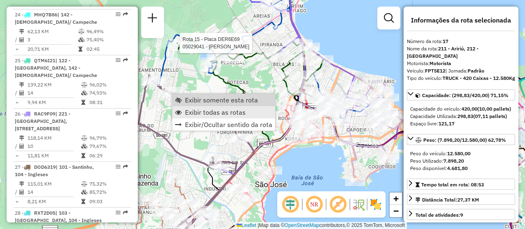
scroll to position [1109, 0]
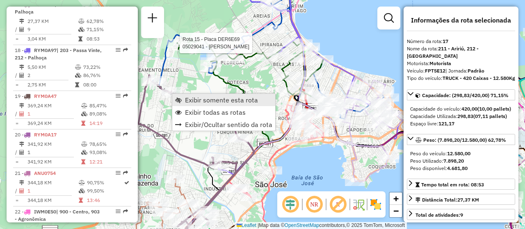
click at [232, 102] on span "Exibir somente esta rota" at bounding box center [221, 100] width 73 height 7
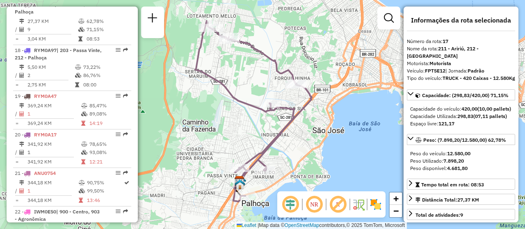
drag, startPoint x: 355, startPoint y: 140, endPoint x: 346, endPoint y: 136, distance: 9.9
click at [346, 136] on div "Janela de atendimento Grade de atendimento Capacidade Transportadoras Veículos …" at bounding box center [262, 114] width 525 height 229
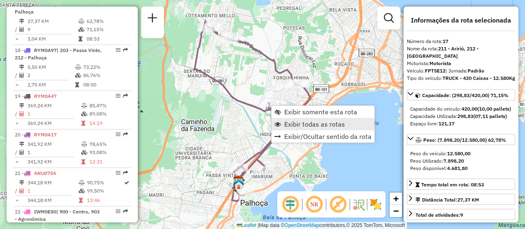
click at [318, 122] on span "Exibir todas as rotas" at bounding box center [314, 124] width 61 height 7
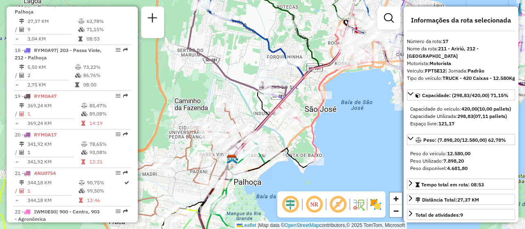
drag, startPoint x: 344, startPoint y: 155, endPoint x: 337, endPoint y: 133, distance: 23.6
click at [337, 133] on div "Janela de atendimento Grade de atendimento Capacidade Transportadoras Veículos …" at bounding box center [262, 114] width 525 height 229
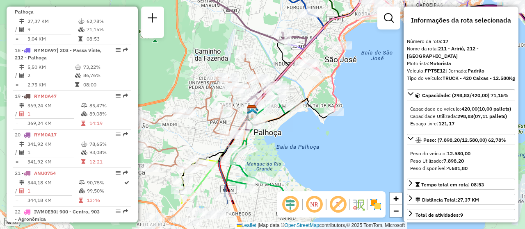
drag, startPoint x: 329, startPoint y: 157, endPoint x: 351, endPoint y: 106, distance: 55.4
click at [351, 106] on div "Janela de atendimento Grade de atendimento Capacidade Transportadoras Veículos …" at bounding box center [262, 114] width 525 height 229
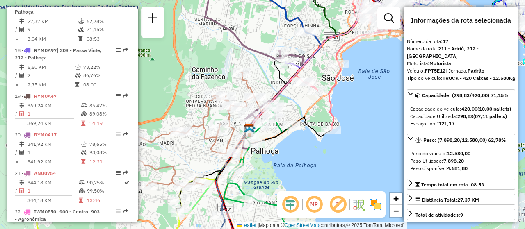
drag, startPoint x: 304, startPoint y: 150, endPoint x: 295, endPoint y: 192, distance: 42.7
click at [295, 192] on hb-router-mapa "Informações da Sessão 1287040 - 02/10/2025 Criação: 01/10/2025 18:50 Depósito: …" at bounding box center [262, 114] width 525 height 229
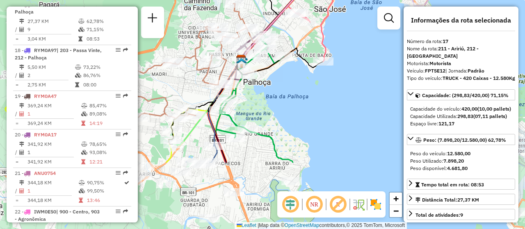
drag, startPoint x: 342, startPoint y: 129, endPoint x: 338, endPoint y: 40, distance: 89.5
click at [338, 40] on div "Janela de atendimento Grade de atendimento Capacidade Transportadoras Veículos …" at bounding box center [262, 114] width 525 height 229
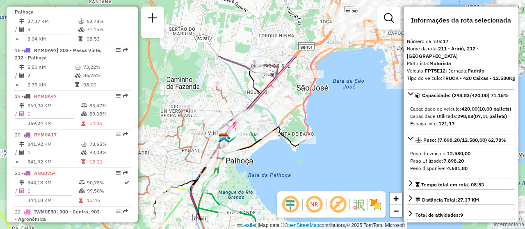
drag, startPoint x: 321, startPoint y: 124, endPoint x: 303, endPoint y: 203, distance: 80.9
click at [303, 203] on hb-router-mapa "Informações da Sessão 1287040 - 02/10/2025 Criação: 01/10/2025 18:50 Depósito: …" at bounding box center [262, 114] width 525 height 229
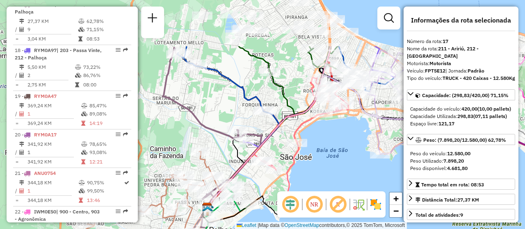
drag, startPoint x: 351, startPoint y: 114, endPoint x: 335, endPoint y: 183, distance: 71.2
click at [335, 183] on div "Janela de atendimento Grade de atendimento Capacidade Transportadoras Veículos …" at bounding box center [262, 114] width 525 height 229
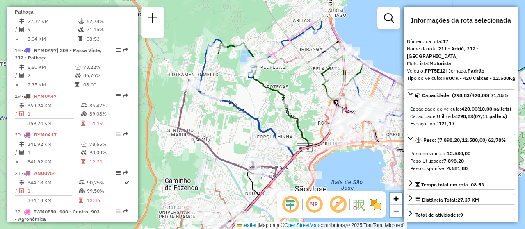
drag, startPoint x: 204, startPoint y: 89, endPoint x: 230, endPoint y: 122, distance: 42.4
click at [230, 122] on div "Janela de atendimento Grade de atendimento Capacidade Transportadoras Veículos …" at bounding box center [262, 114] width 525 height 229
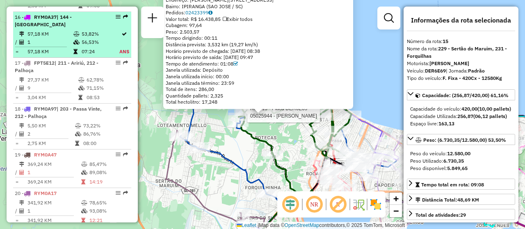
scroll to position [1017, 0]
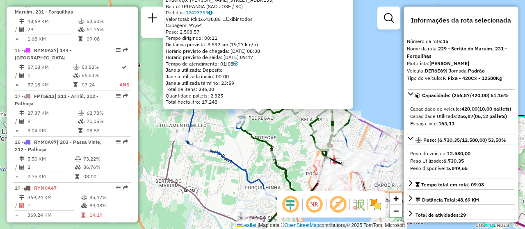
click at [240, 149] on div "05031148 - FORTALEZA BEBIDAS Tipo de cliente: 81 - Zé Delivery (Z) Dia de atend…" at bounding box center [262, 114] width 525 height 229
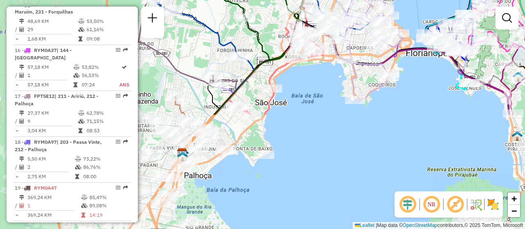
drag, startPoint x: 235, startPoint y: 186, endPoint x: 207, endPoint y: 46, distance: 142.7
click at [207, 46] on div "Janela de atendimento Grade de atendimento Capacidade Transportadoras Veículos …" at bounding box center [262, 114] width 525 height 229
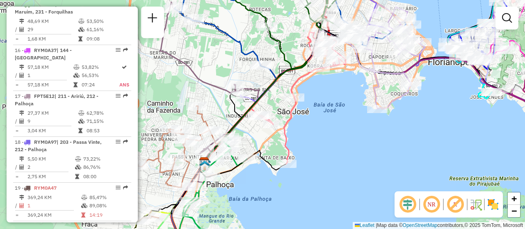
drag, startPoint x: 282, startPoint y: 129, endPoint x: 322, endPoint y: 165, distance: 54.4
click at [322, 165] on div "Janela de atendimento Grade de atendimento Capacidade Transportadoras Veículos …" at bounding box center [262, 114] width 525 height 229
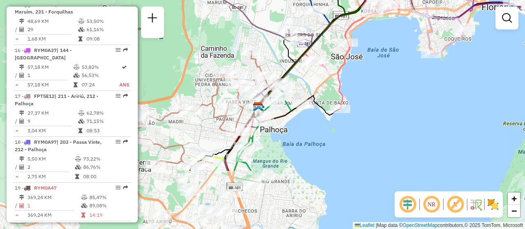
drag, startPoint x: 345, startPoint y: 160, endPoint x: 379, endPoint y: 72, distance: 94.4
click at [379, 72] on div "Janela de atendimento Grade de atendimento Capacidade Transportadoras Veículos …" at bounding box center [262, 114] width 525 height 229
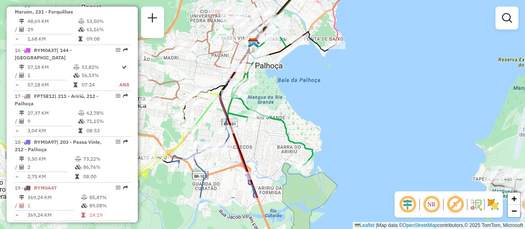
drag, startPoint x: 288, startPoint y: 178, endPoint x: 274, endPoint y: 102, distance: 77.6
click at [274, 102] on icon at bounding box center [270, 91] width 85 height 147
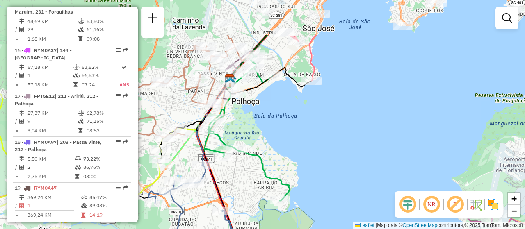
drag, startPoint x: 324, startPoint y: 107, endPoint x: 300, endPoint y: 172, distance: 68.9
click at [300, 172] on div "Janela de atendimento Grade de atendimento Capacidade Transportadoras Veículos …" at bounding box center [262, 114] width 525 height 229
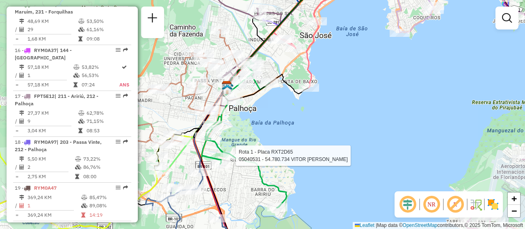
select select "**********"
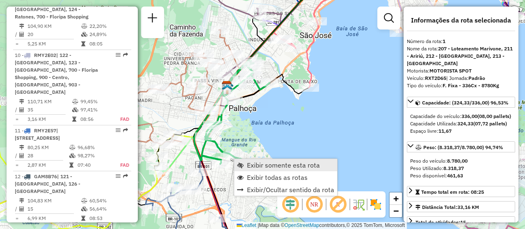
scroll to position [329, 0]
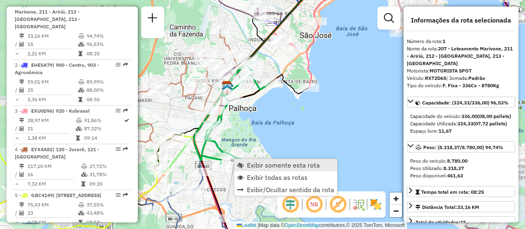
click at [262, 167] on span "Exibir somente esta rota" at bounding box center [283, 165] width 73 height 7
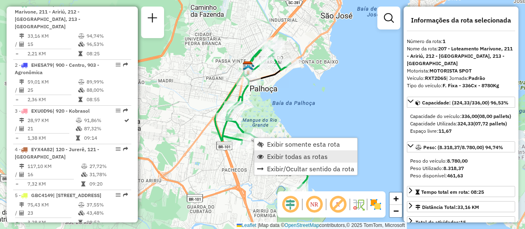
click at [296, 159] on span "Exibir todas as rotas" at bounding box center [297, 157] width 61 height 7
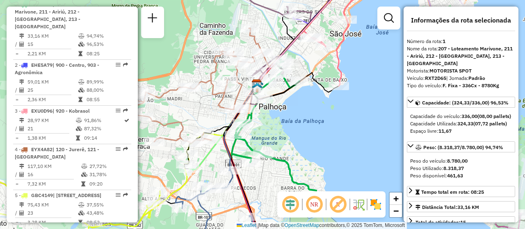
drag, startPoint x: 311, startPoint y: 120, endPoint x: 325, endPoint y: 167, distance: 49.6
click at [325, 167] on div "Janela de atendimento Grade de atendimento Capacidade Transportadoras Veículos …" at bounding box center [262, 114] width 525 height 229
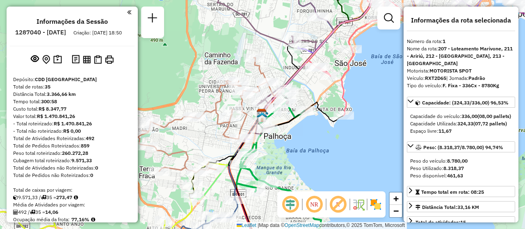
select select "**********"
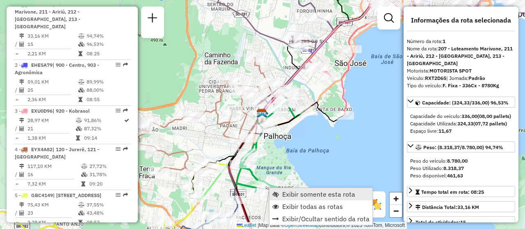
click at [313, 197] on span "Exibir somente esta rota" at bounding box center [318, 194] width 73 height 7
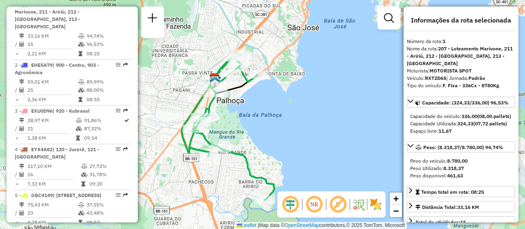
drag, startPoint x: 298, startPoint y: 132, endPoint x: 264, endPoint y: 143, distance: 36.5
click at [264, 143] on div "Janela de atendimento Grade de atendimento Capacidade Transportadoras Veículos …" at bounding box center [262, 114] width 525 height 229
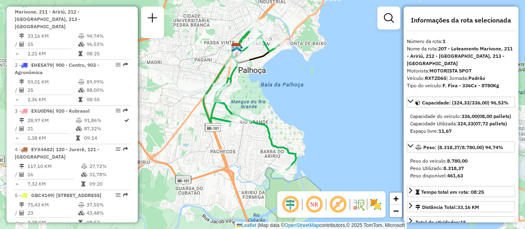
drag, startPoint x: 287, startPoint y: 160, endPoint x: 303, endPoint y: 131, distance: 32.9
click at [303, 131] on div "Janela de atendimento Grade de atendimento Capacidade Transportadoras Veículos …" at bounding box center [262, 114] width 525 height 229
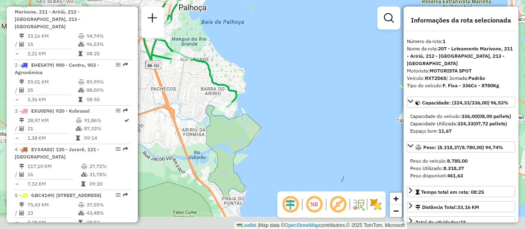
drag, startPoint x: 300, startPoint y: 164, endPoint x: 235, endPoint y: 89, distance: 99.2
click at [235, 89] on div "Janela de atendimento Grade de atendimento Capacidade Transportadoras Veículos …" at bounding box center [262, 114] width 525 height 229
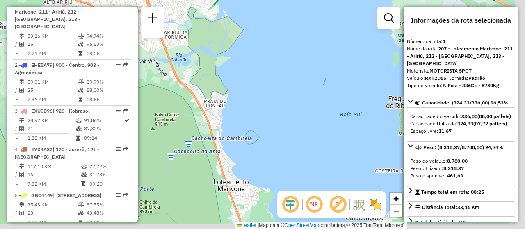
drag, startPoint x: 268, startPoint y: 171, endPoint x: 255, endPoint y: 76, distance: 96.1
click at [255, 76] on div "Janela de atendimento Grade de atendimento Capacidade Transportadoras Veículos …" at bounding box center [262, 114] width 525 height 229
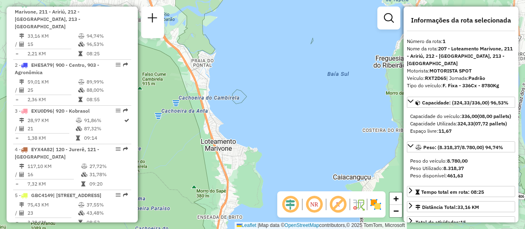
drag, startPoint x: 276, startPoint y: 177, endPoint x: 246, endPoint y: 89, distance: 93.2
click at [246, 89] on div "Janela de atendimento Grade de atendimento Capacidade Transportadoras Veículos …" at bounding box center [262, 114] width 525 height 229
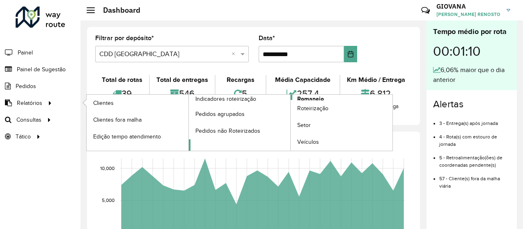
click at [331, 100] on link "Romaneio" at bounding box center [291, 123] width 204 height 56
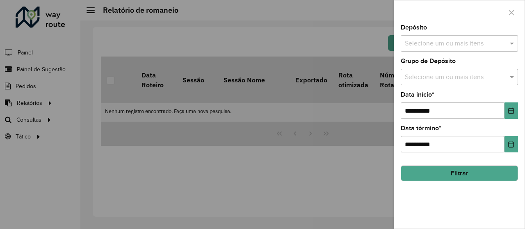
click at [487, 56] on div "**********" at bounding box center [459, 127] width 131 height 204
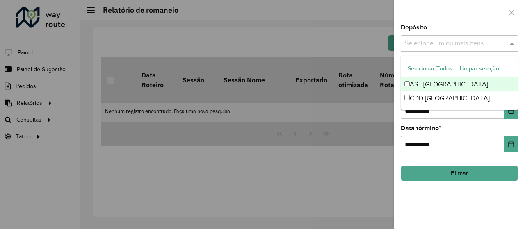
click at [493, 47] on input "text" at bounding box center [455, 44] width 105 height 10
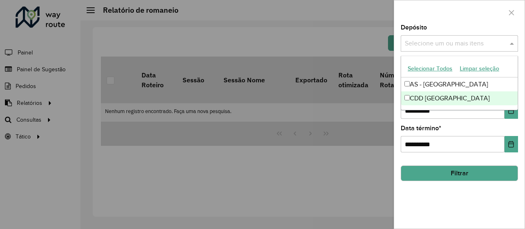
click at [437, 99] on div "CDD [GEOGRAPHIC_DATA]" at bounding box center [459, 99] width 117 height 14
click at [446, 194] on div "**********" at bounding box center [459, 127] width 131 height 204
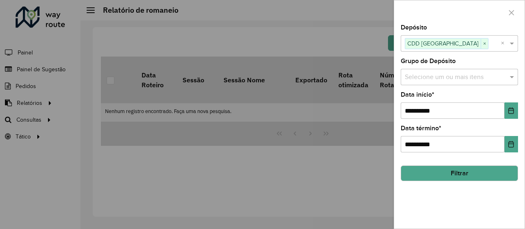
click at [461, 175] on button "Filtrar" at bounding box center [459, 174] width 117 height 16
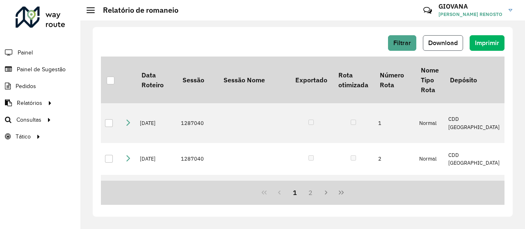
click at [446, 48] on button "Download" at bounding box center [443, 43] width 40 height 16
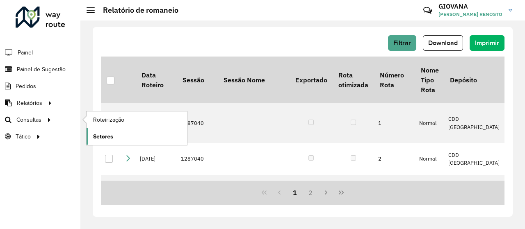
click at [98, 133] on span "Setores" at bounding box center [103, 137] width 20 height 9
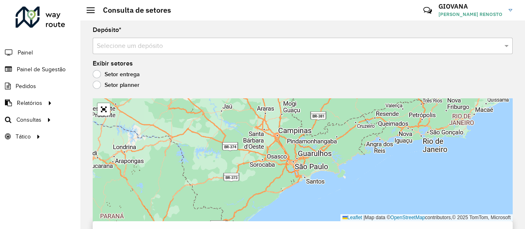
click at [146, 43] on input "text" at bounding box center [295, 46] width 396 height 10
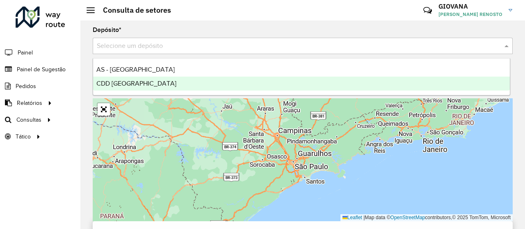
click at [140, 82] on span "CDD [GEOGRAPHIC_DATA]" at bounding box center [136, 83] width 80 height 7
